Goal: Communication & Community: Share content

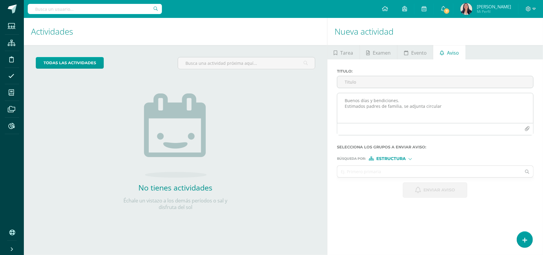
click at [442, 107] on textarea "Buenos días y bendiciones. Estimados padres de familia, se adjunta circular" at bounding box center [435, 108] width 196 height 30
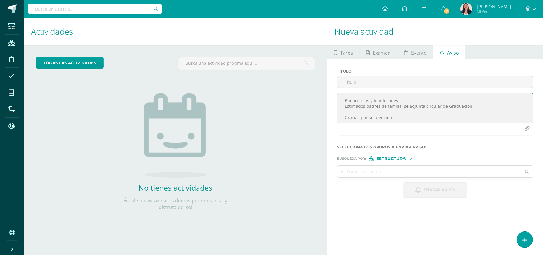
type textarea "Buenos días y bendiciones. Estimados padres de familia, se adjunta circular de …"
click at [526, 128] on icon "button" at bounding box center [527, 128] width 5 height 5
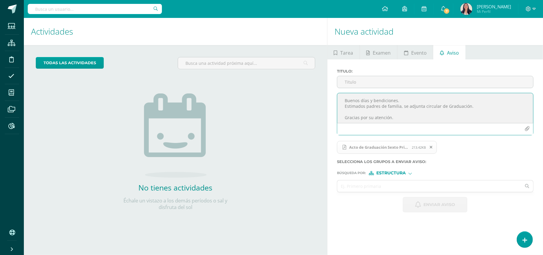
click at [411, 174] on div at bounding box center [410, 172] width 3 height 3
click at [393, 181] on span "Estructura" at bounding box center [399, 181] width 30 height 3
click at [374, 184] on input "text" at bounding box center [429, 186] width 184 height 12
type input "Sexto"
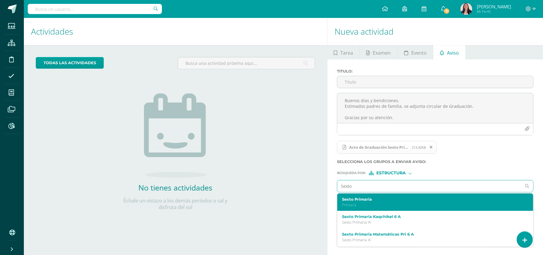
click at [363, 198] on label "Sexto Primaria" at bounding box center [431, 199] width 178 height 4
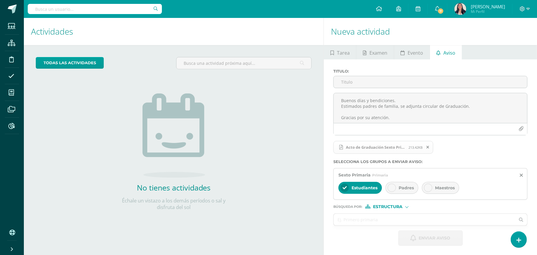
click at [391, 186] on icon at bounding box center [392, 188] width 4 height 4
click at [427, 188] on icon at bounding box center [428, 188] width 4 height 4
click at [407, 209] on div "Estructura" at bounding box center [387, 206] width 45 height 4
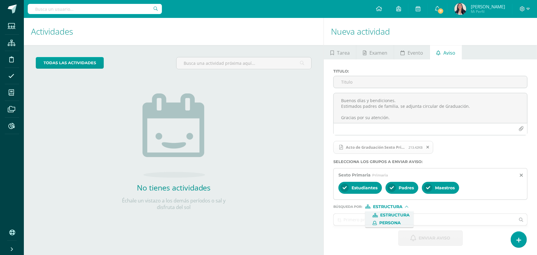
click at [388, 223] on span "Persona" at bounding box center [390, 222] width 21 height 3
click at [387, 219] on input "text" at bounding box center [425, 220] width 182 height 12
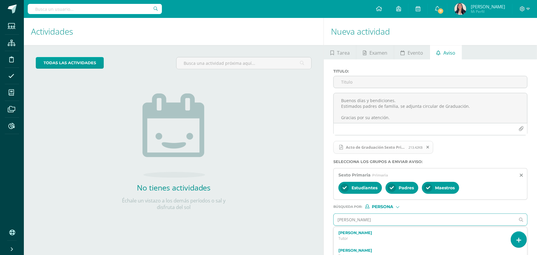
type input "[PERSON_NAME]"
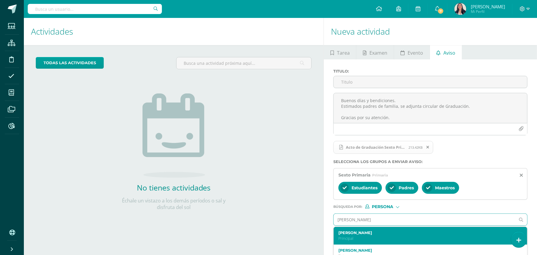
click at [358, 233] on label "[PERSON_NAME]" at bounding box center [427, 232] width 176 height 4
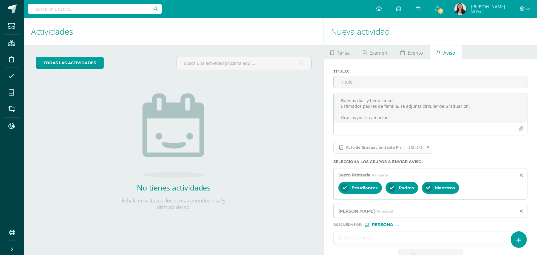
click at [364, 241] on input "text" at bounding box center [425, 238] width 182 height 12
type input "[PERSON_NAME]"
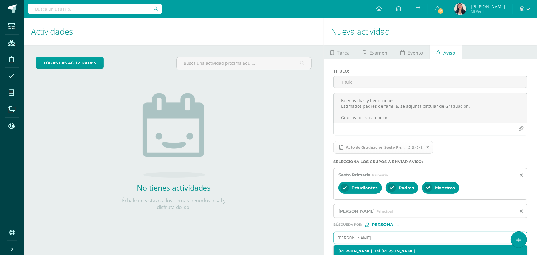
click at [368, 251] on label "[PERSON_NAME] Del [PERSON_NAME]" at bounding box center [427, 251] width 176 height 4
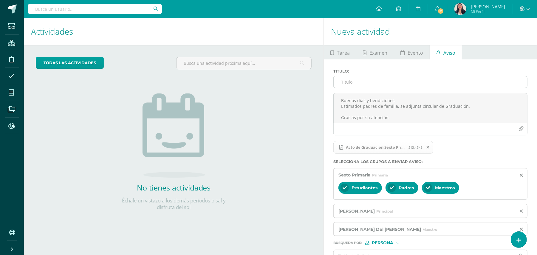
click at [348, 82] on input "Titulo :" at bounding box center [431, 82] width 194 height 12
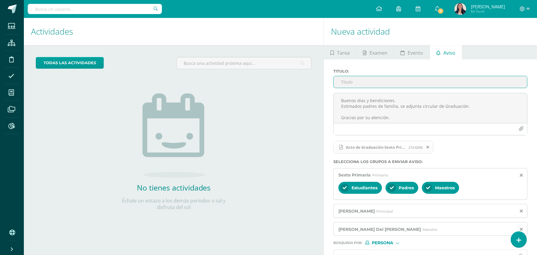
type input "A"
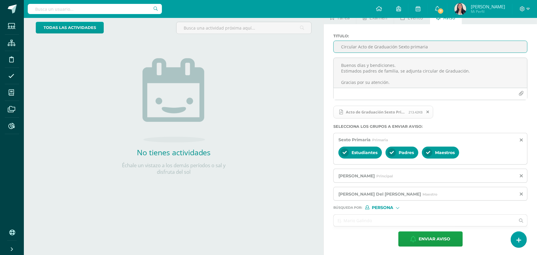
scroll to position [37, 0]
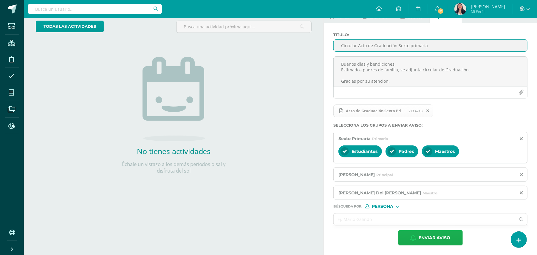
type input "Circular Acto de Graduación Sexto primaria"
click at [434, 233] on span "Enviar aviso" at bounding box center [435, 237] width 32 height 15
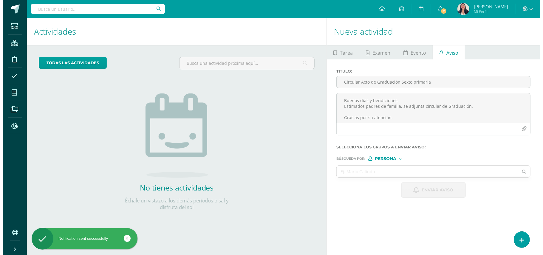
scroll to position [0, 0]
